Goal: Register for event/course

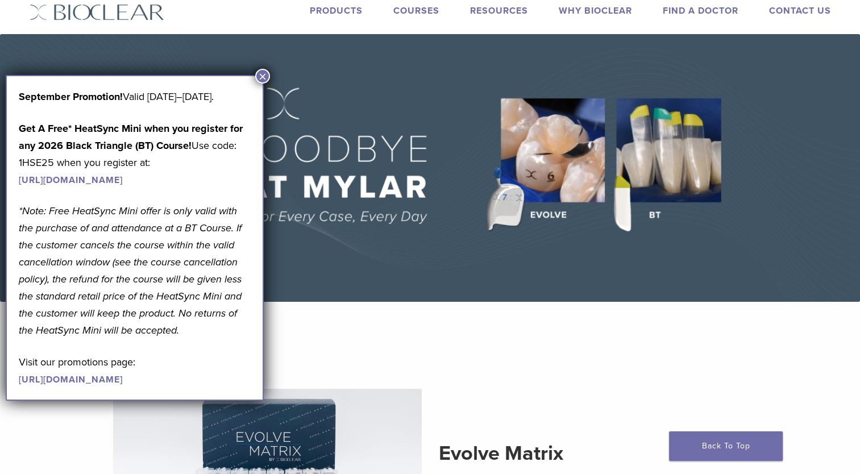
scroll to position [57, 0]
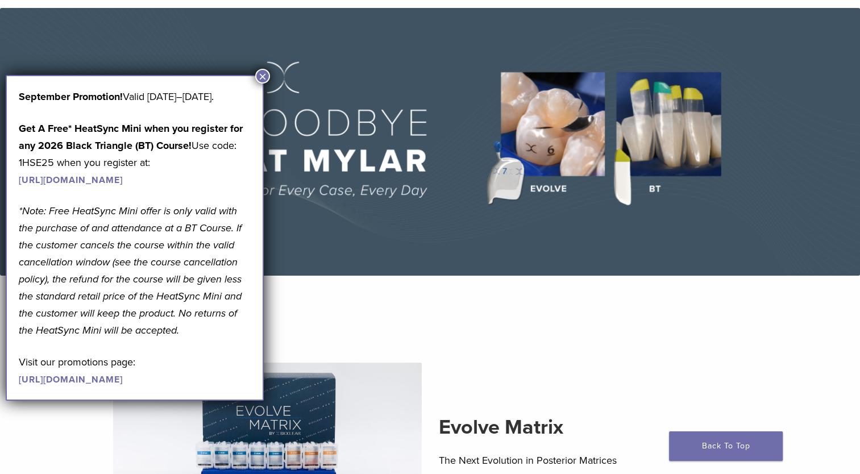
click at [99, 186] on link "[URL][DOMAIN_NAME]" at bounding box center [71, 179] width 104 height 11
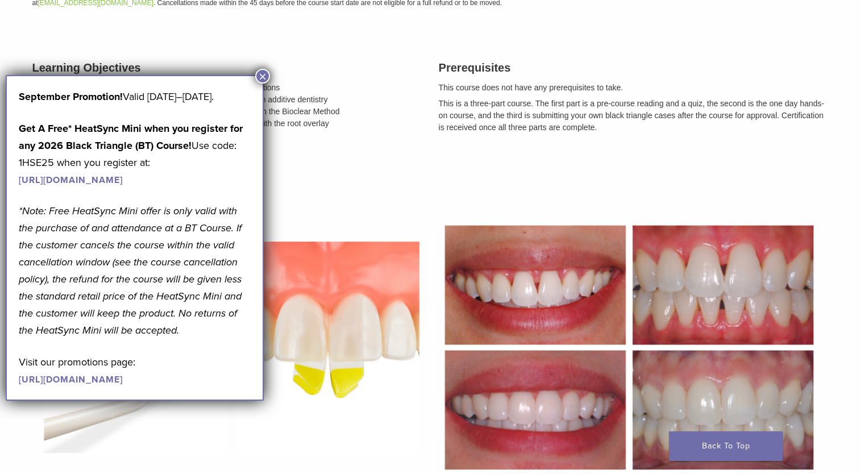
scroll to position [284, 0]
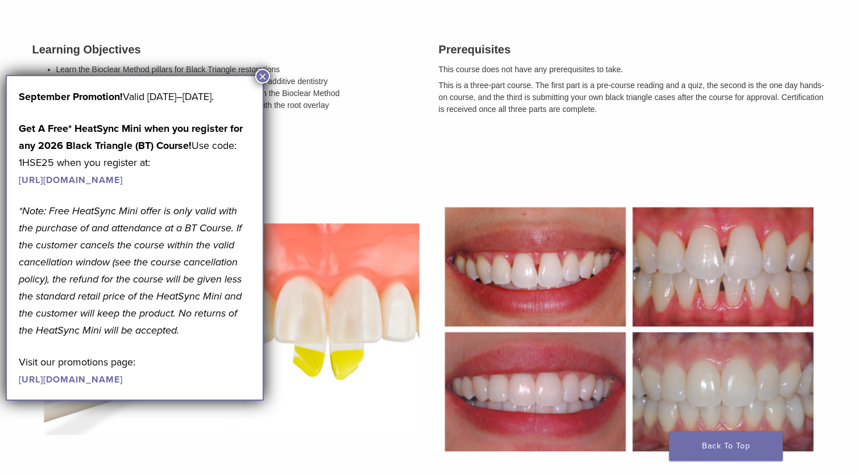
click at [264, 78] on button "×" at bounding box center [262, 76] width 15 height 15
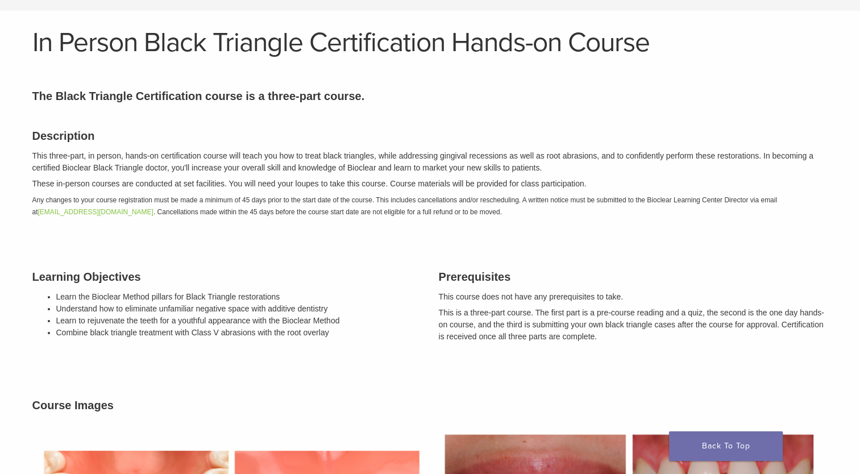
scroll to position [0, 0]
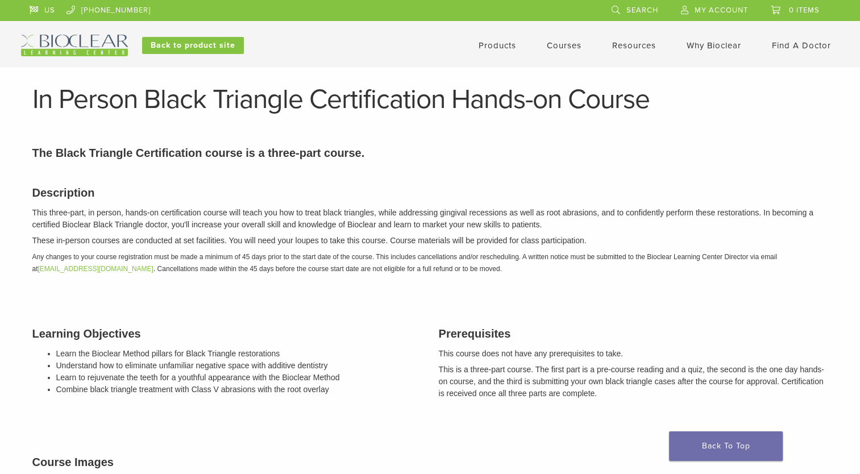
click at [557, 42] on link "Courses" at bounding box center [564, 45] width 35 height 10
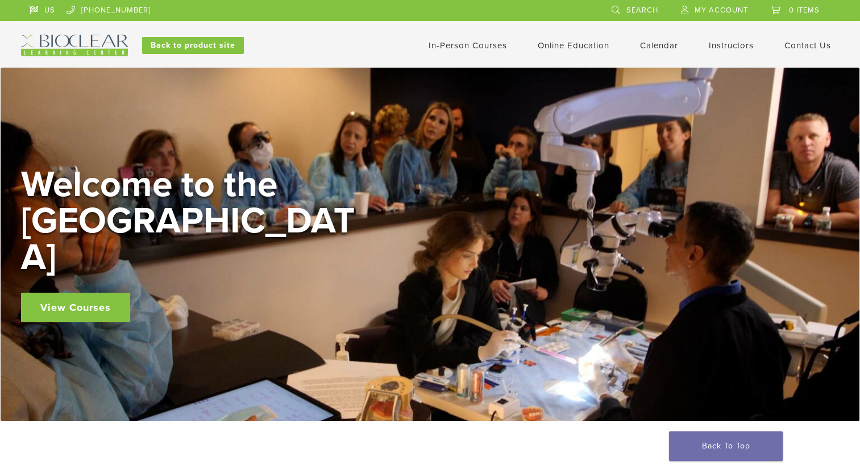
click at [452, 46] on link "In-Person Courses" at bounding box center [467, 45] width 78 height 10
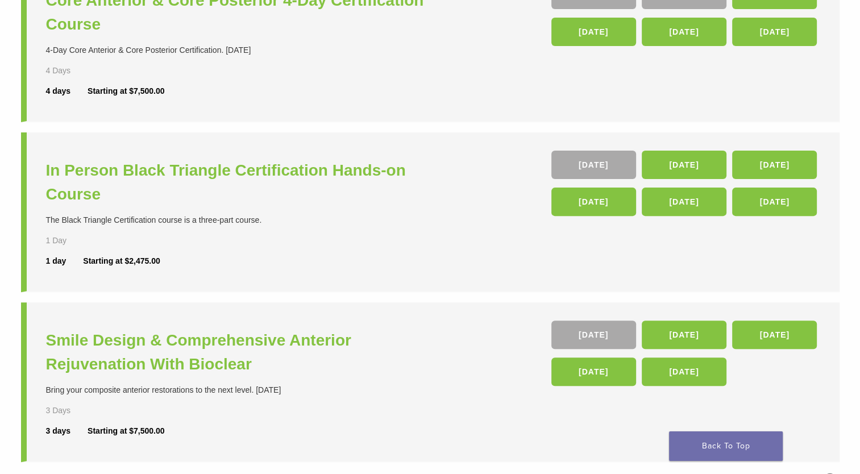
scroll to position [284, 0]
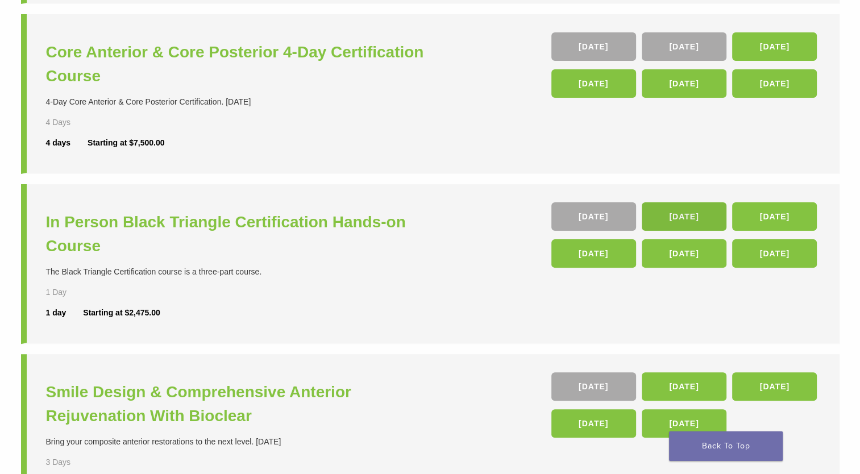
click at [673, 213] on link "23 Jan 26" at bounding box center [683, 216] width 85 height 28
click at [772, 251] on link "[DATE]" at bounding box center [774, 253] width 85 height 28
click at [689, 258] on link "[DATE]" at bounding box center [683, 253] width 85 height 28
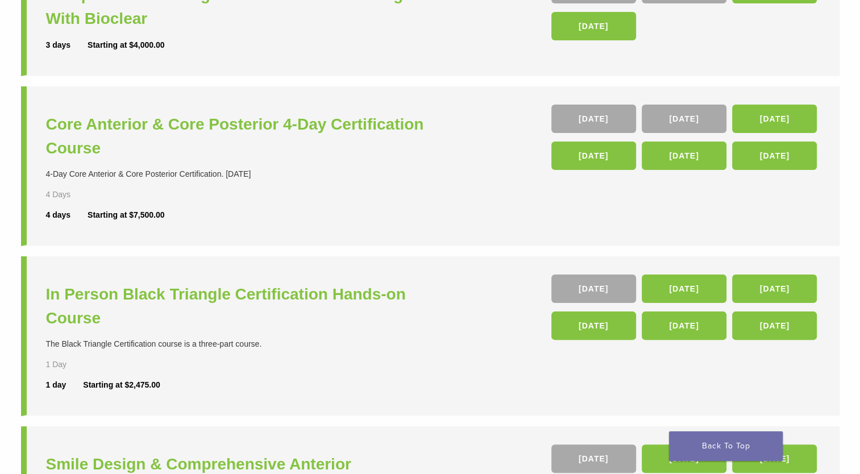
scroll to position [227, 0]
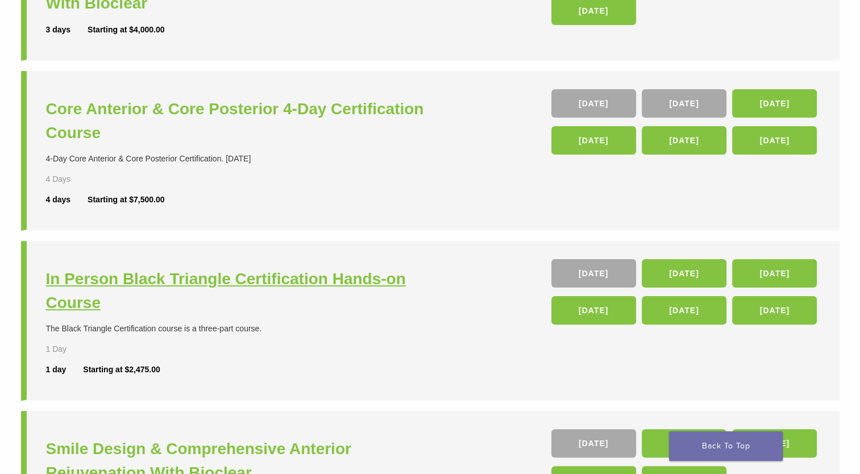
click at [229, 279] on h3 "In Person Black Triangle Certification Hands-on Course" at bounding box center [239, 291] width 387 height 48
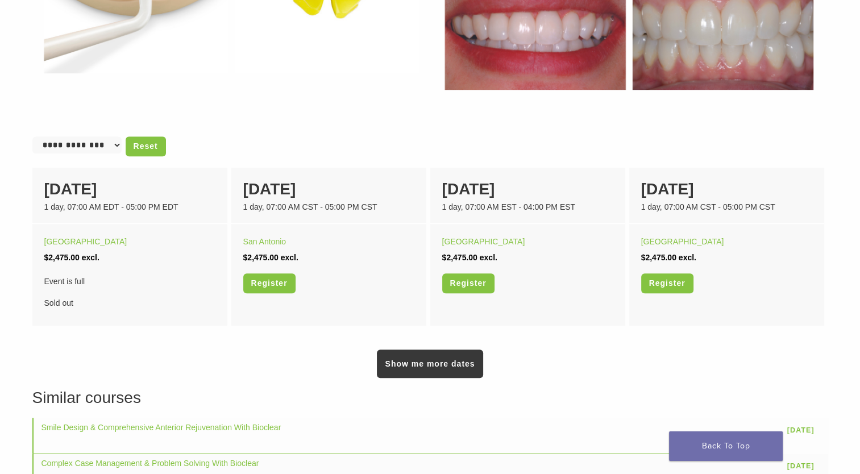
scroll to position [682, 0]
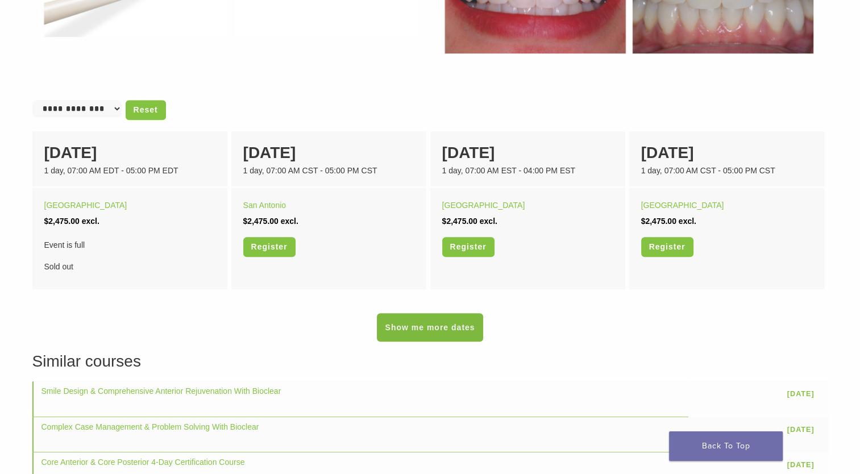
click at [404, 330] on link "Show me more dates" at bounding box center [430, 327] width 106 height 28
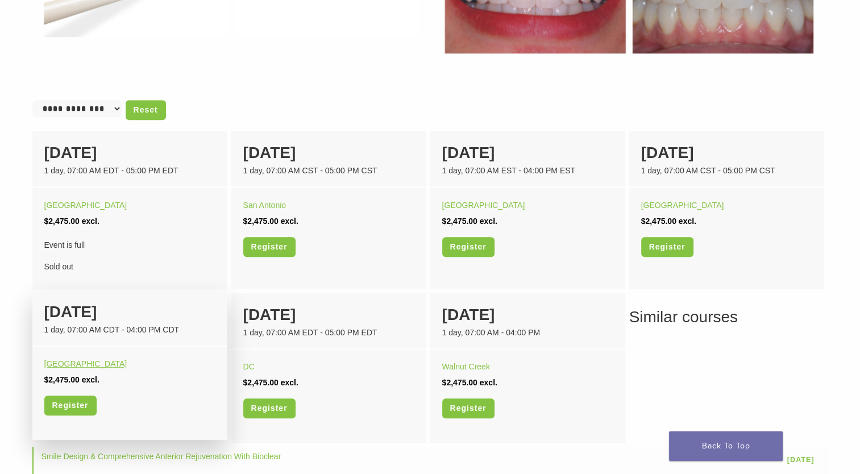
click at [69, 362] on link "Orange Beach" at bounding box center [85, 363] width 83 height 9
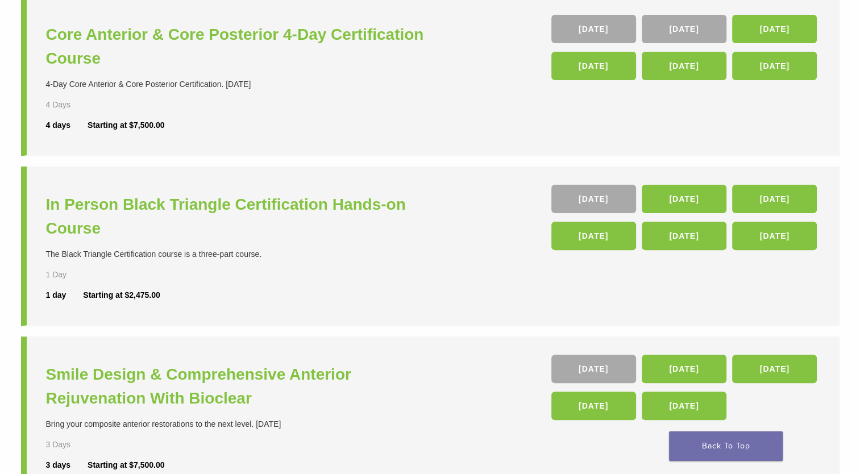
scroll to position [284, 0]
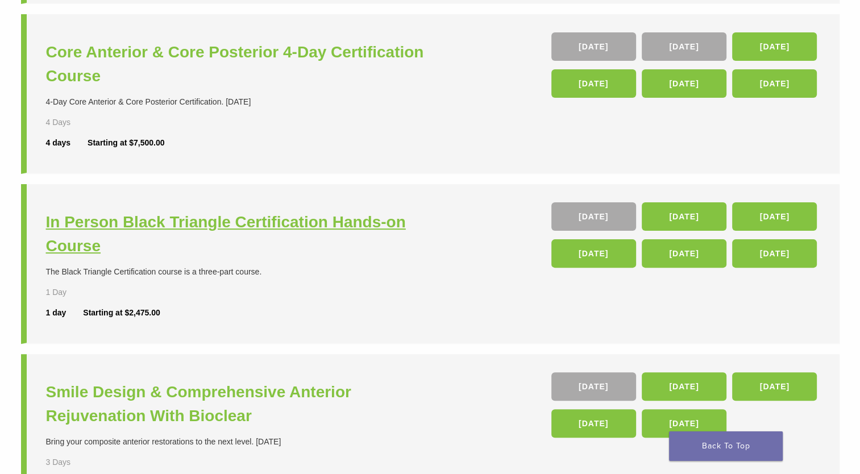
click at [352, 220] on h3 "In Person Black Triangle Certification Hands-on Course" at bounding box center [239, 234] width 387 height 48
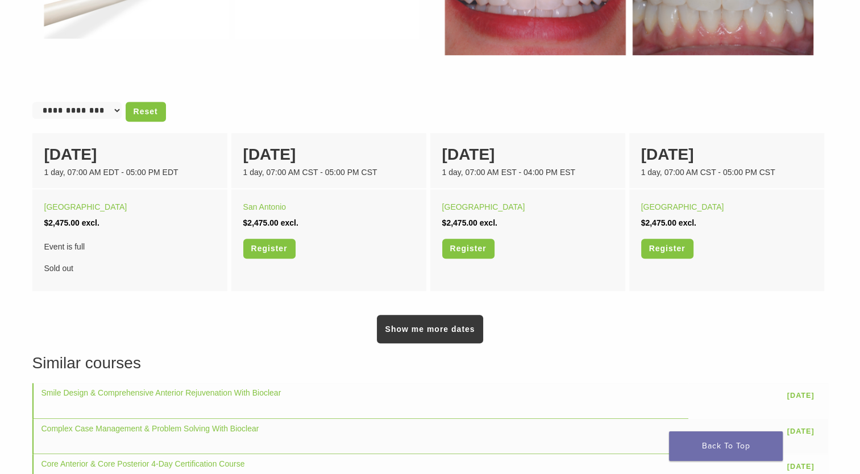
scroll to position [682, 0]
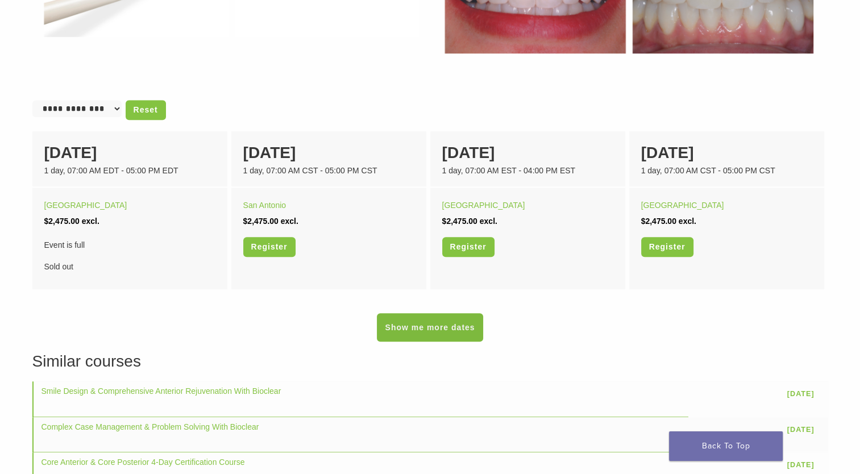
click at [420, 333] on link "Show me more dates" at bounding box center [430, 327] width 106 height 28
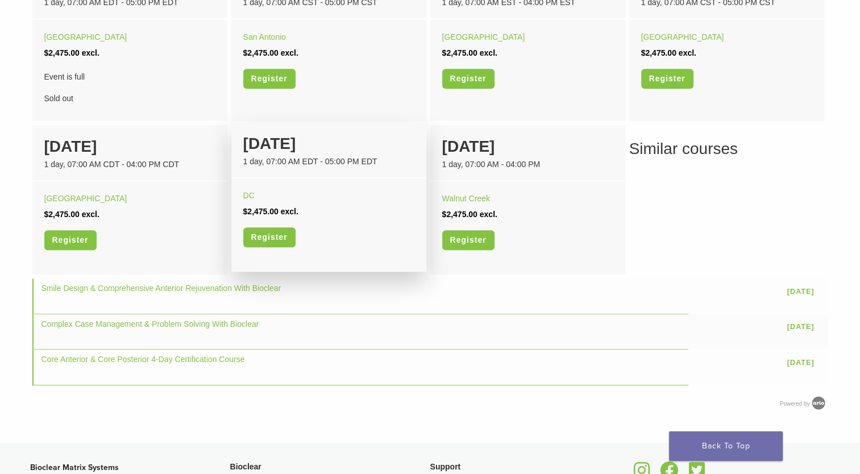
scroll to position [852, 0]
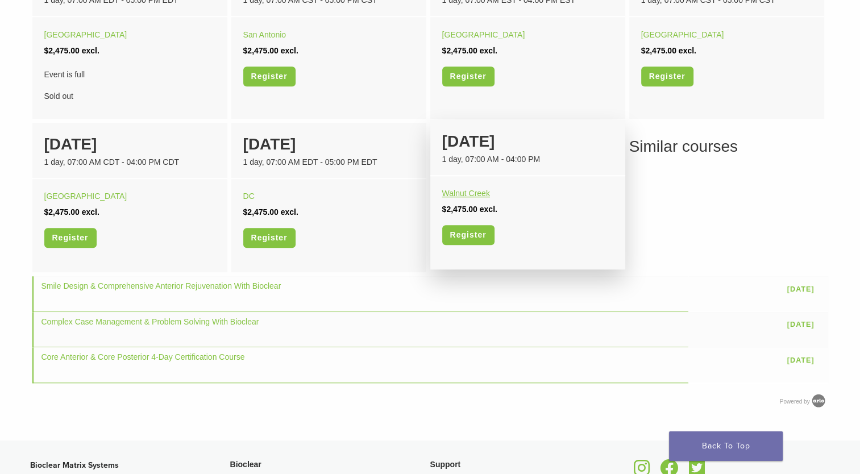
click at [465, 192] on link "Walnut Creek" at bounding box center [466, 193] width 48 height 9
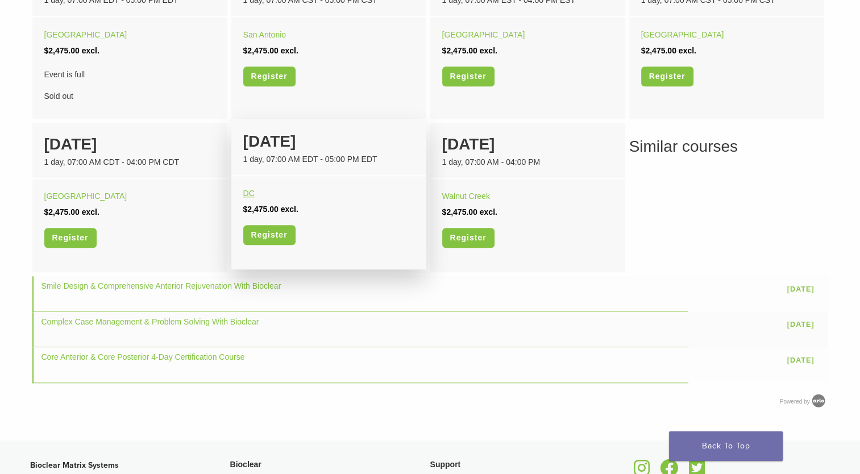
click at [249, 193] on link "DC" at bounding box center [248, 193] width 11 height 9
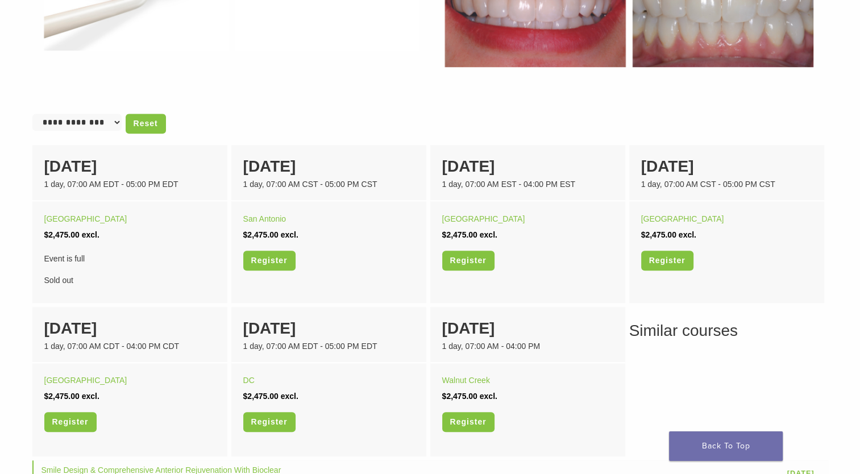
scroll to position [739, 0]
